Goal: Information Seeking & Learning: Learn about a topic

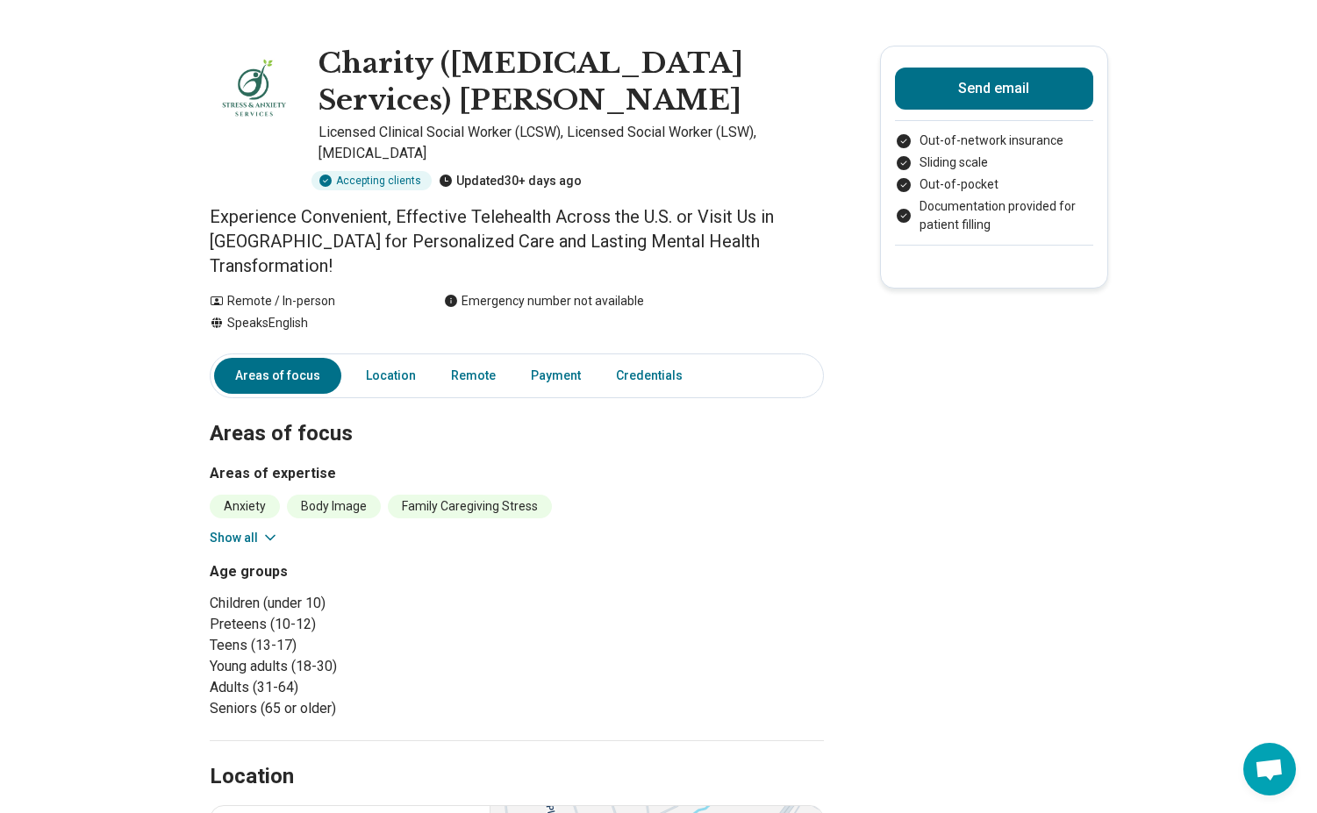
scroll to position [0, 11]
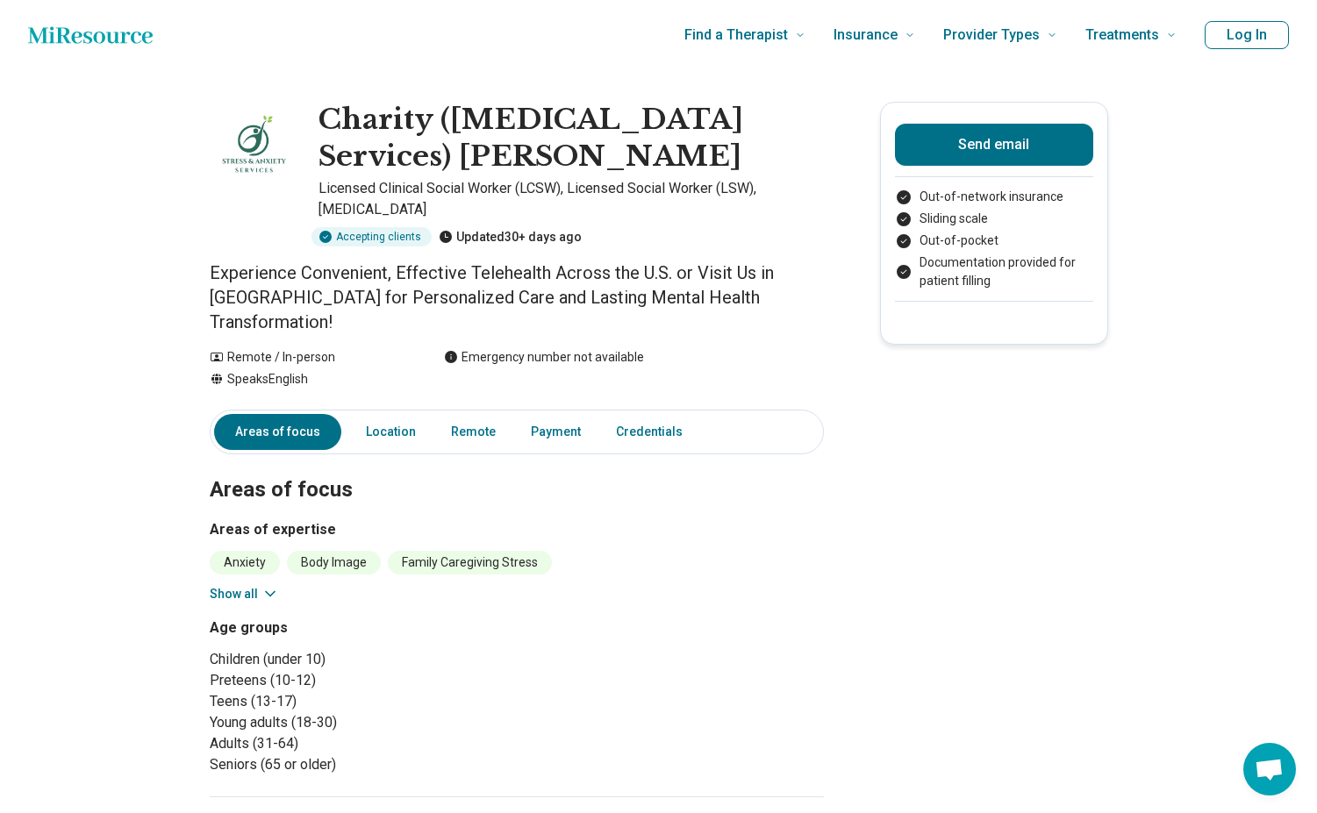
click at [125, 33] on icon "Home page" at bounding box center [90, 35] width 125 height 35
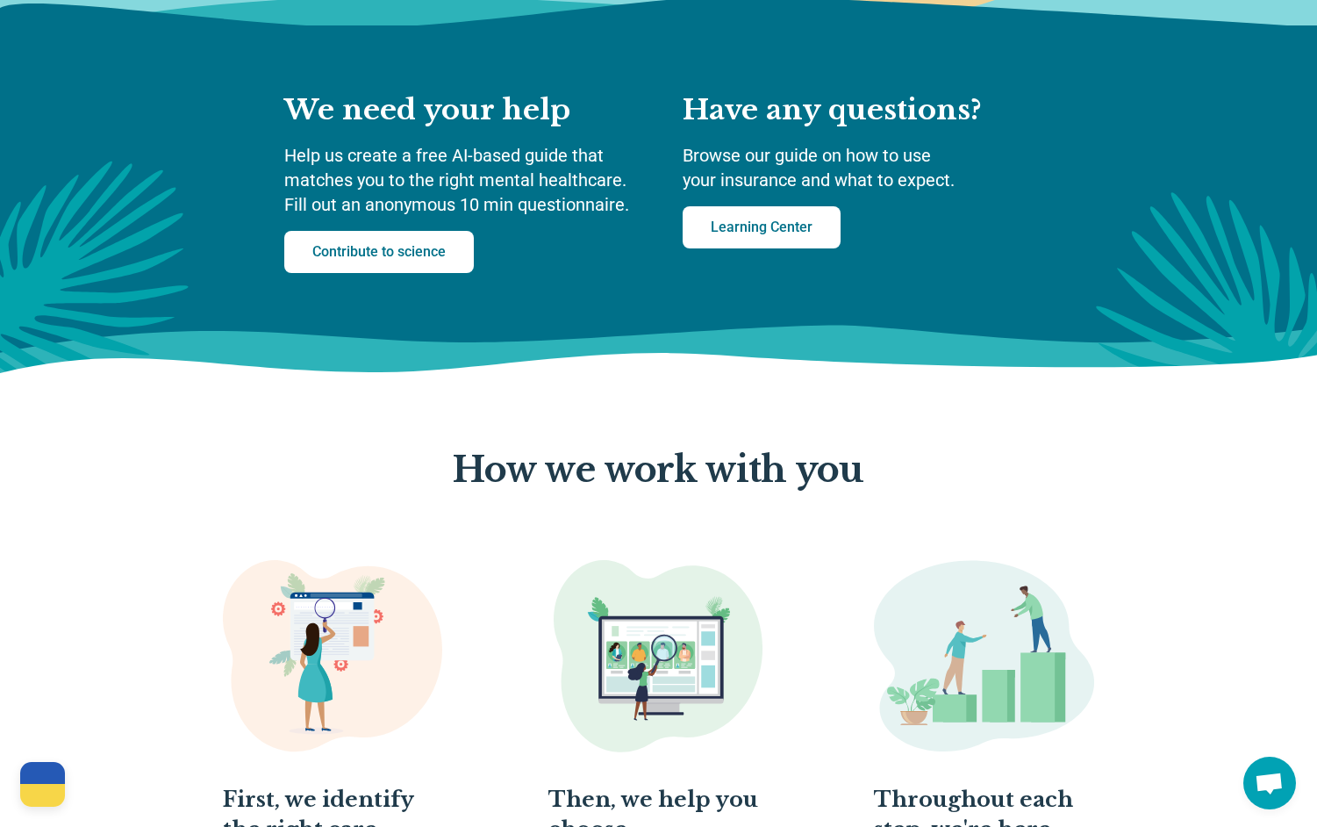
scroll to position [557, 0]
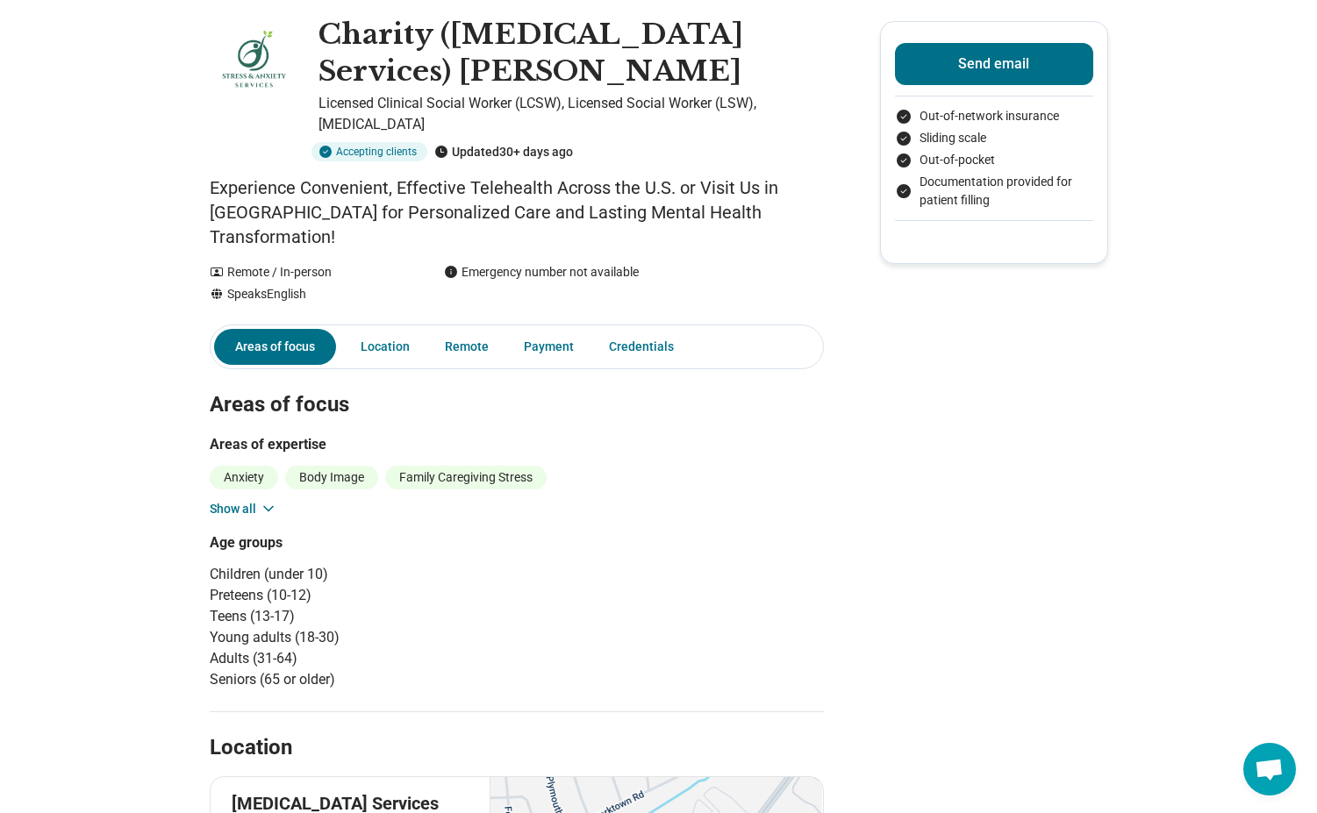
scroll to position [88, 11]
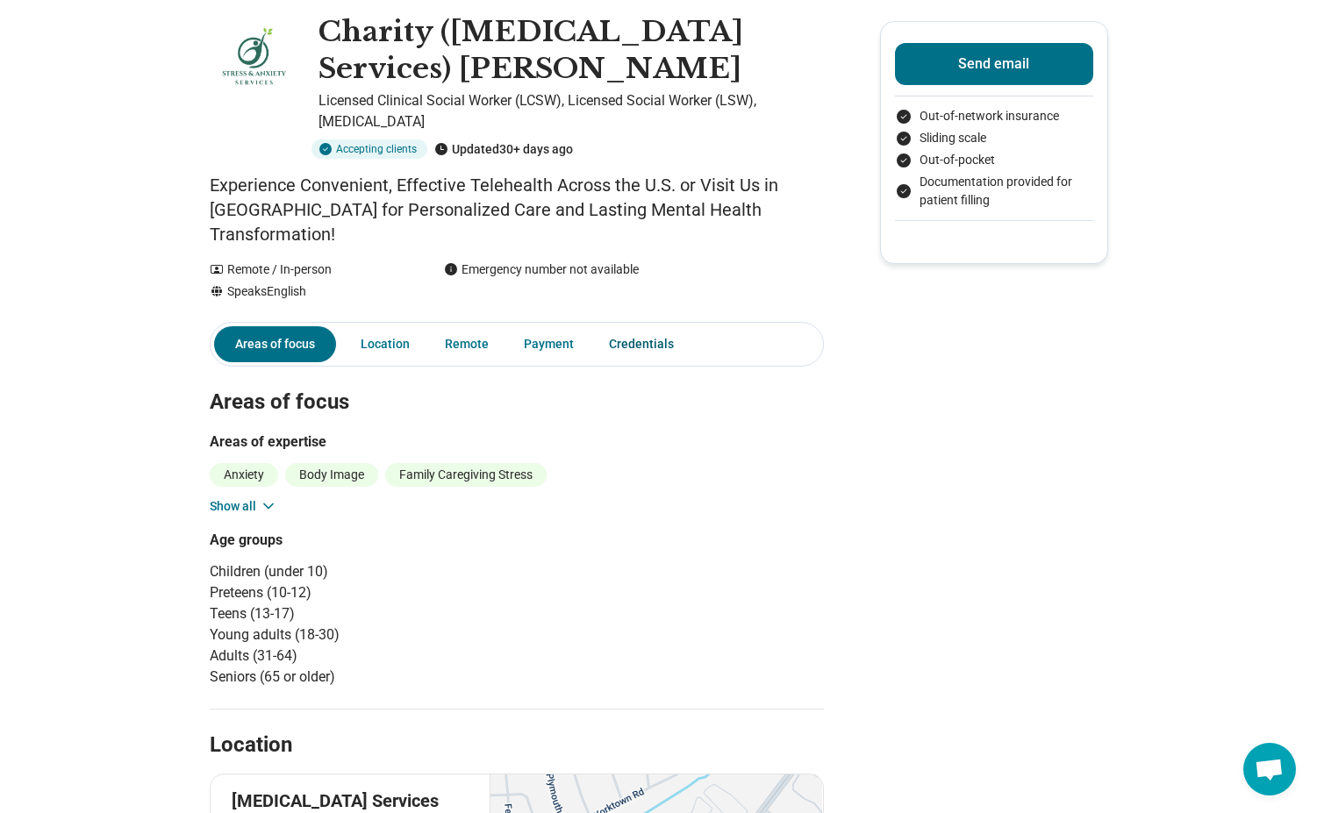
click at [634, 326] on link "Credentials" at bounding box center [646, 344] width 97 height 36
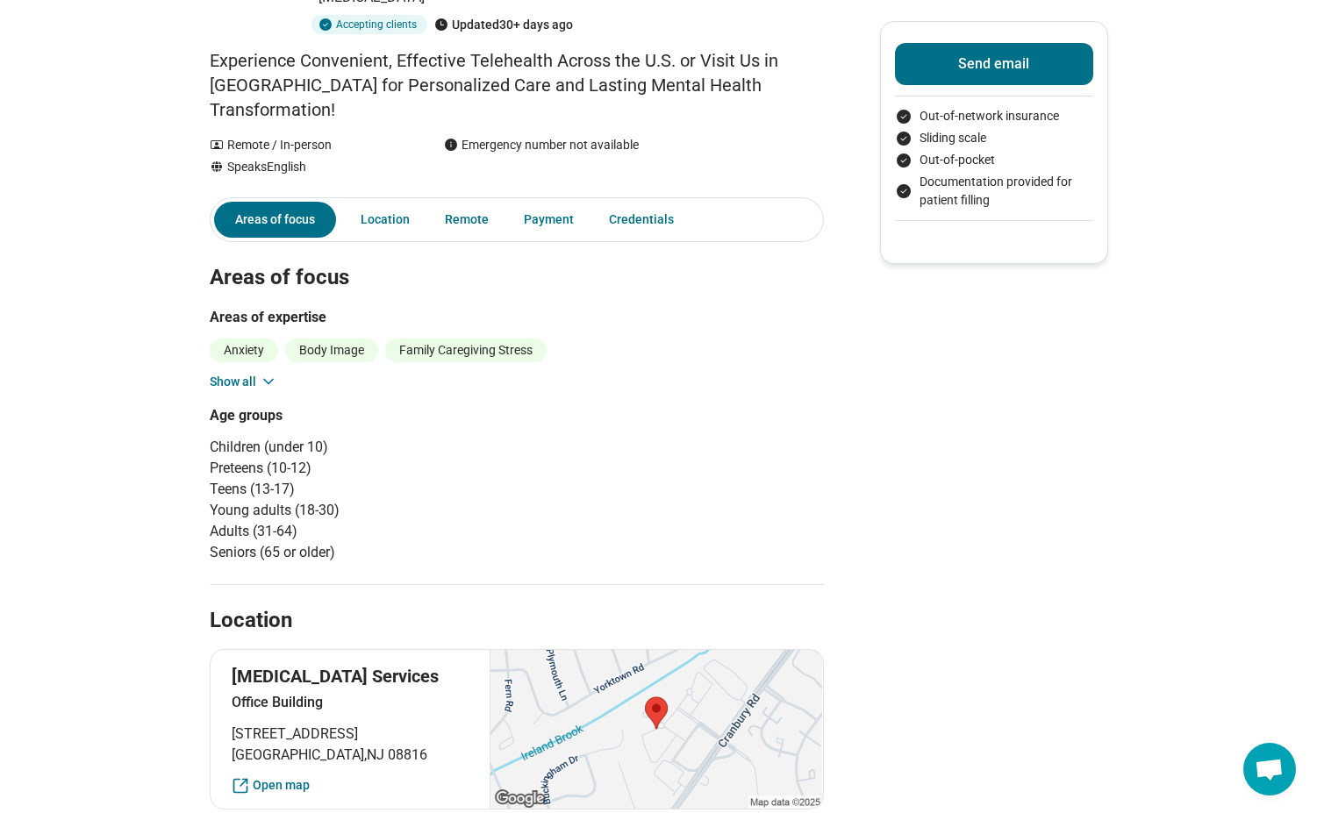
scroll to position [0, 13]
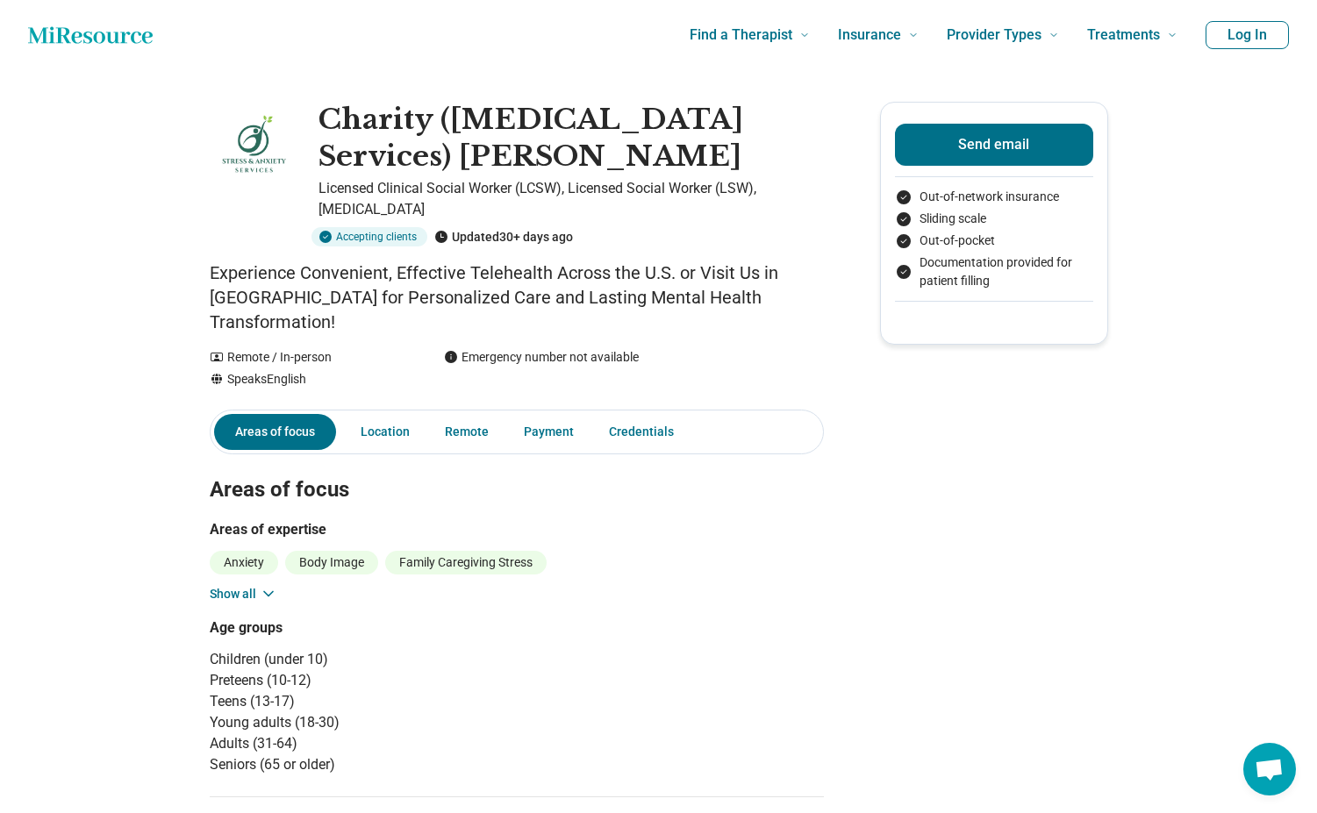
click at [388, 183] on p "Licensed Clinical Social Worker (LCSW), Licensed Social Worker (LSW), [MEDICAL_…" at bounding box center [571, 199] width 505 height 42
click at [493, 240] on div "Updated 30+ days ago" at bounding box center [503, 236] width 139 height 19
click at [240, 153] on img at bounding box center [254, 146] width 88 height 88
